Goal: Task Accomplishment & Management: Complete application form

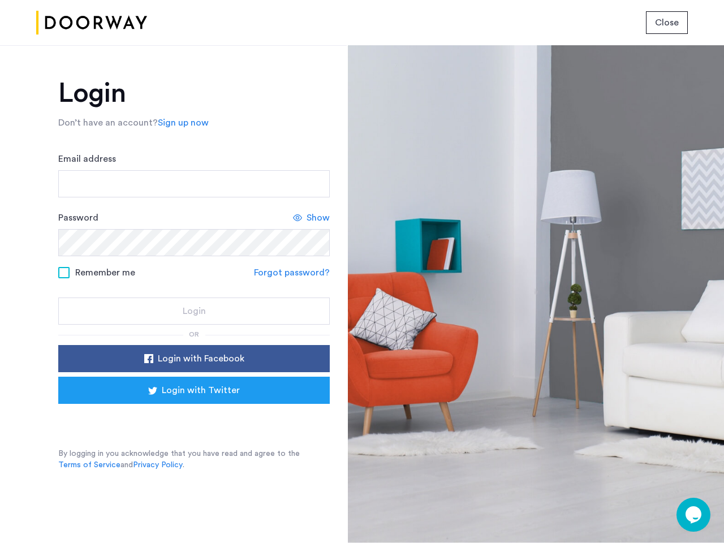
click at [667, 23] on span "Close" at bounding box center [667, 23] width 24 height 14
click at [180, 123] on link "Sign up now" at bounding box center [183, 123] width 51 height 14
click at [693, 515] on div at bounding box center [536, 294] width 376 height 498
